Goal: Transaction & Acquisition: Obtain resource

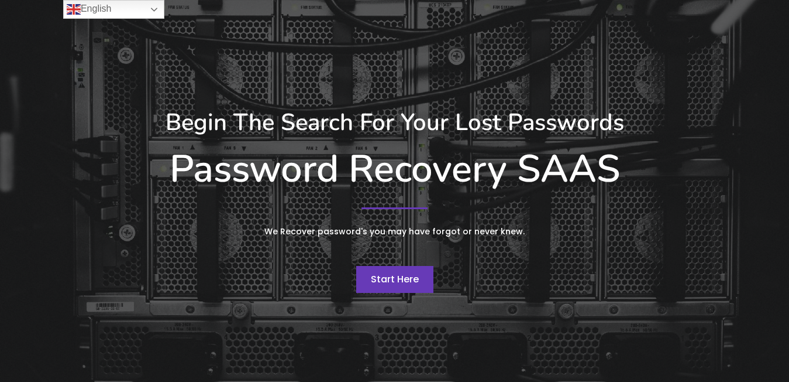
scroll to position [59, 0]
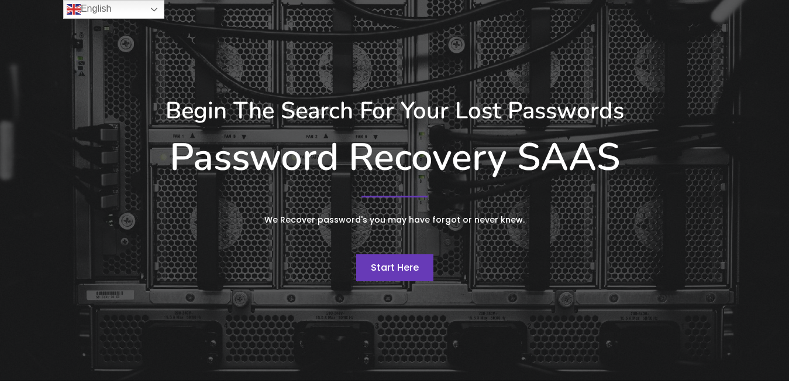
click at [396, 261] on span "Start Here" at bounding box center [395, 266] width 48 height 13
click at [392, 263] on span "Start Here" at bounding box center [395, 266] width 48 height 13
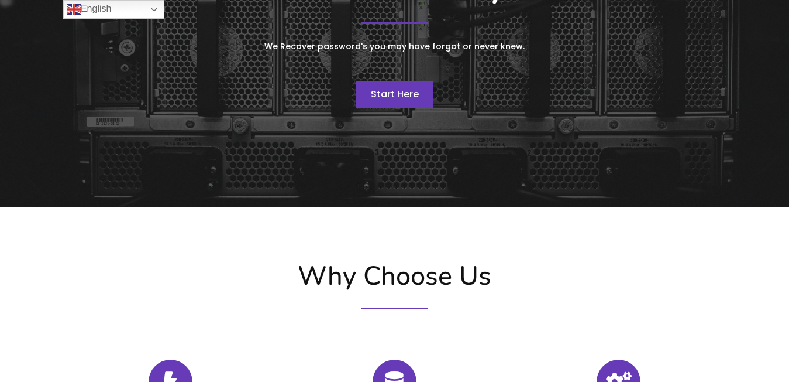
scroll to position [234, 0]
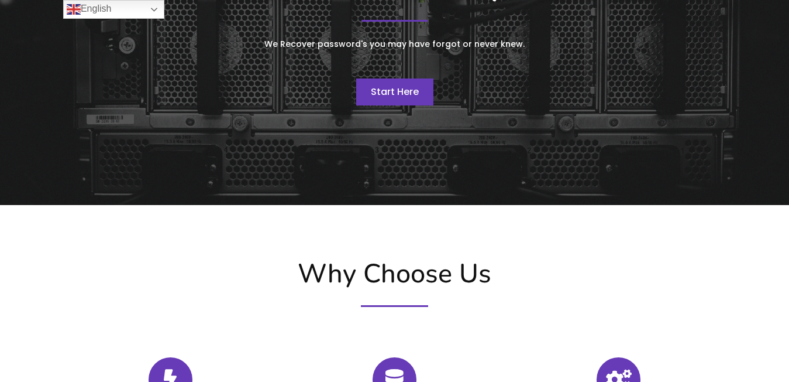
click at [399, 92] on span "Start Here" at bounding box center [395, 91] width 48 height 13
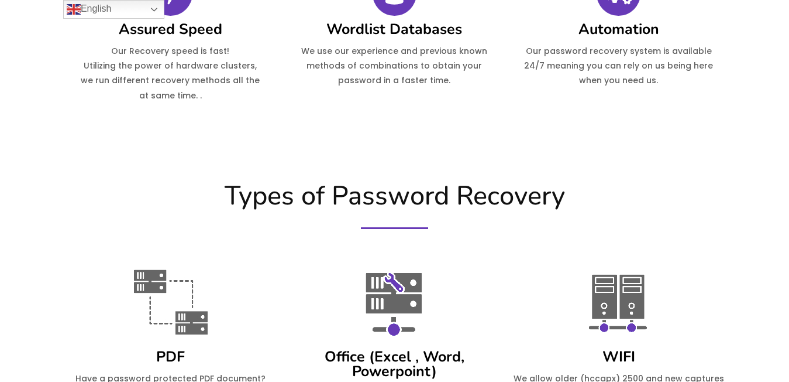
scroll to position [644, 0]
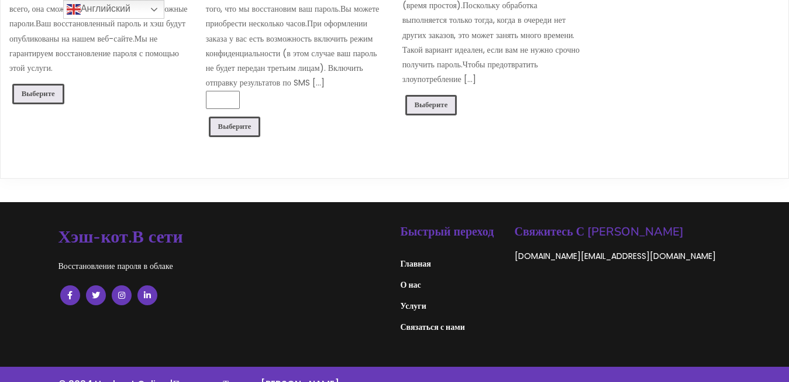
scroll to position [293, 0]
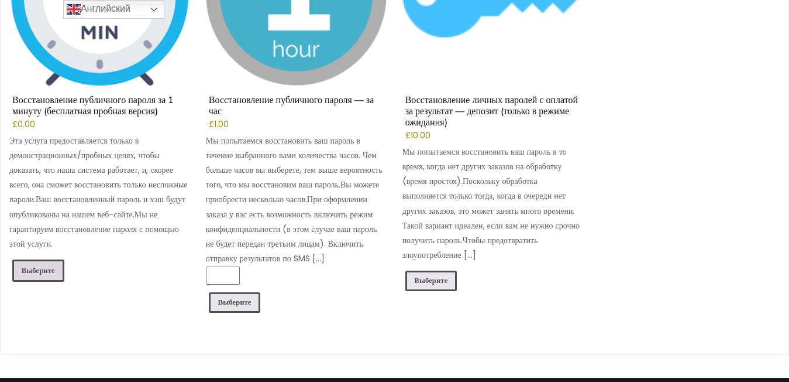
click at [44, 265] on link "Выберите" at bounding box center [38, 270] width 52 height 22
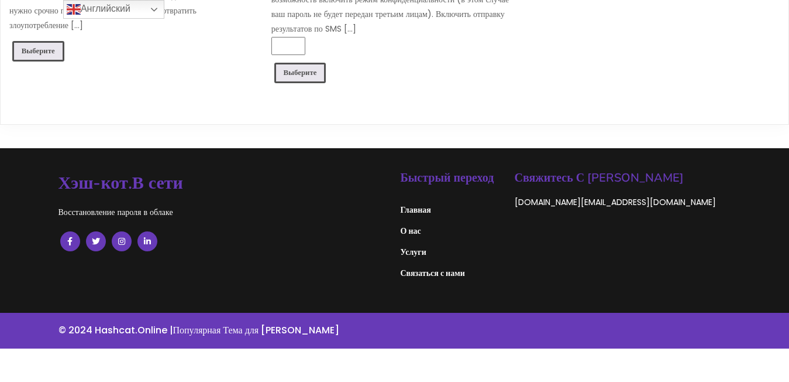
scroll to position [1144, 0]
